Goal: Information Seeking & Learning: Learn about a topic

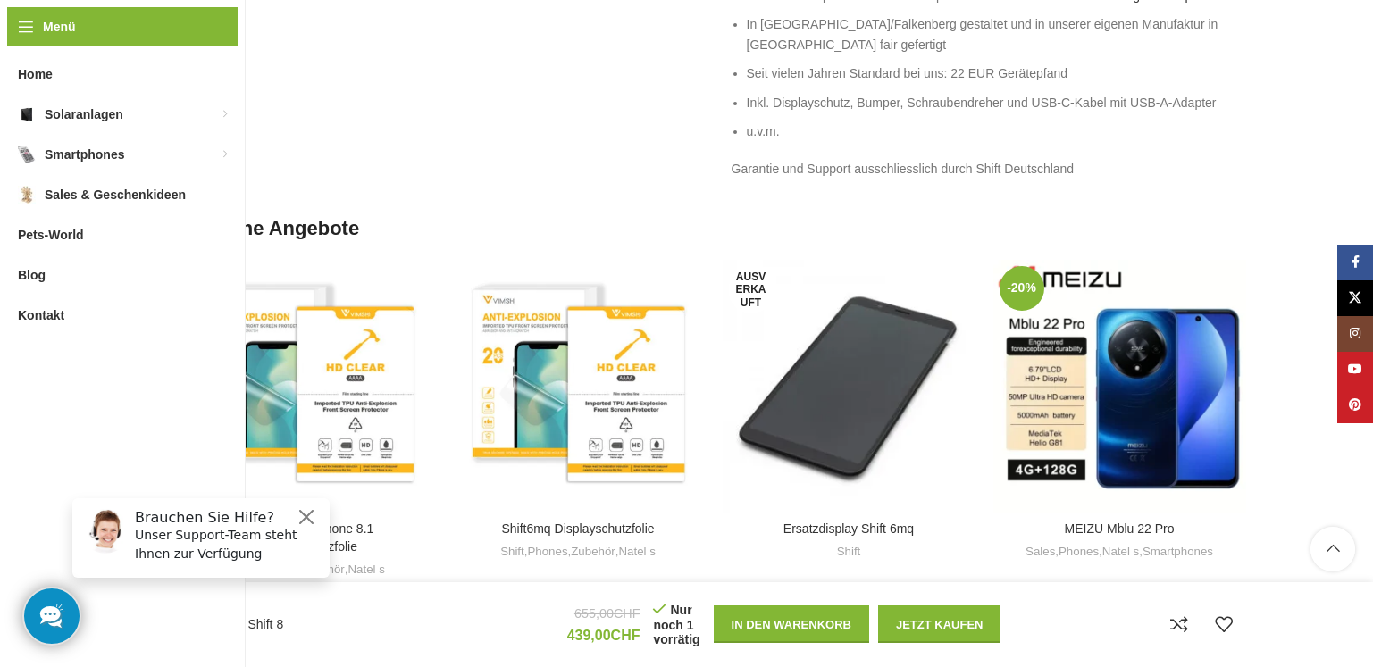
scroll to position [1608, 0]
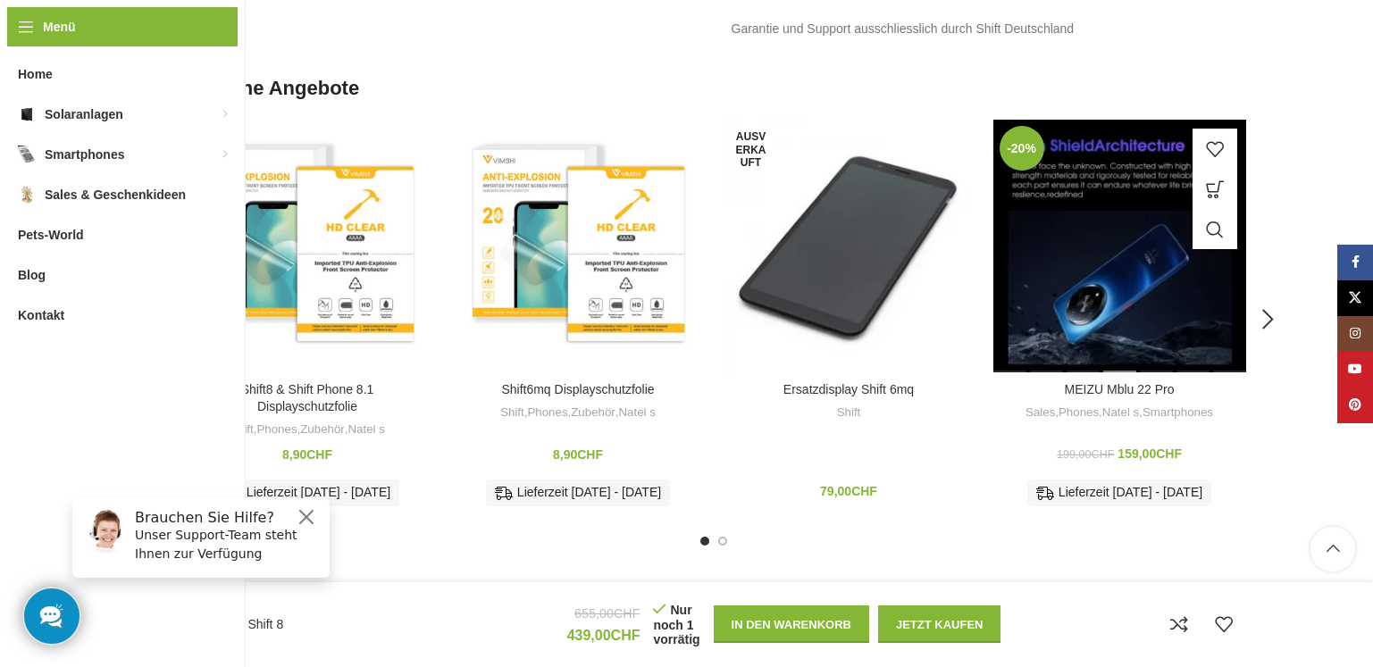
click at [1135, 309] on div "MEIZU Mblu 22 Pro" at bounding box center [1120, 246] width 36 height 253
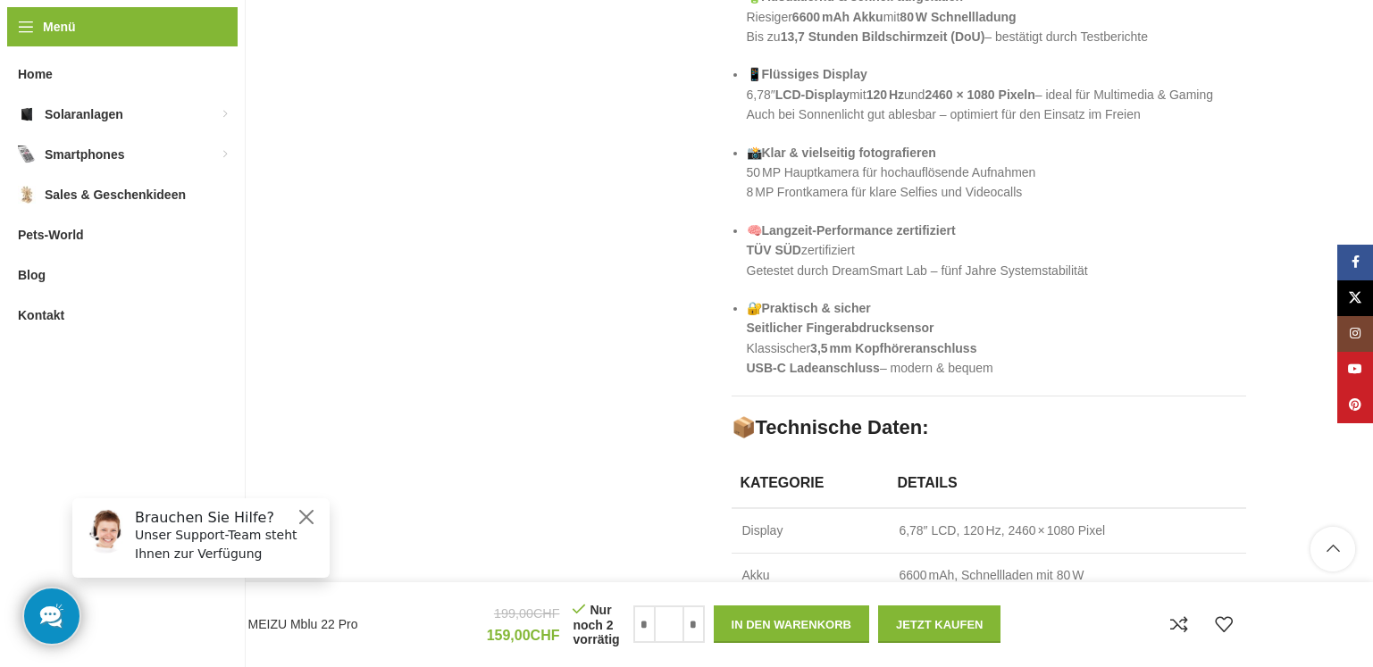
scroll to position [1287, 0]
